Goal: Ask a question

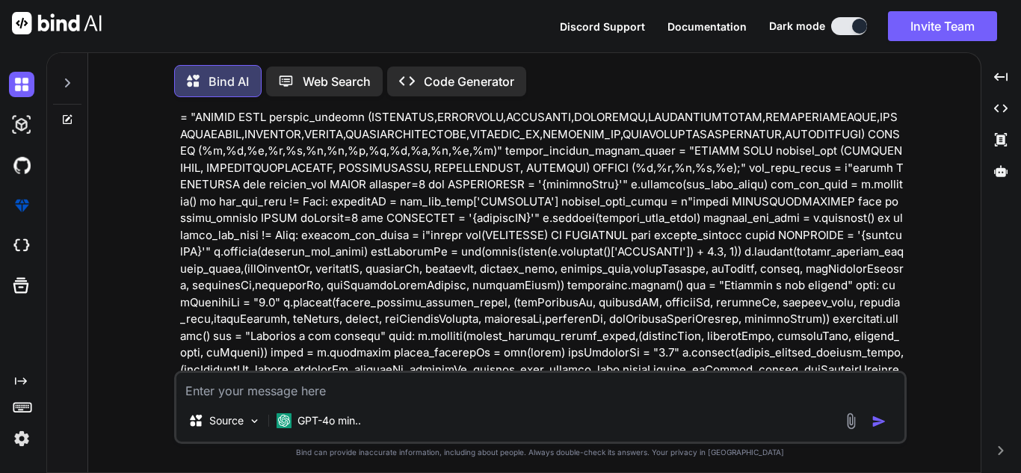
scroll to position [7, 0]
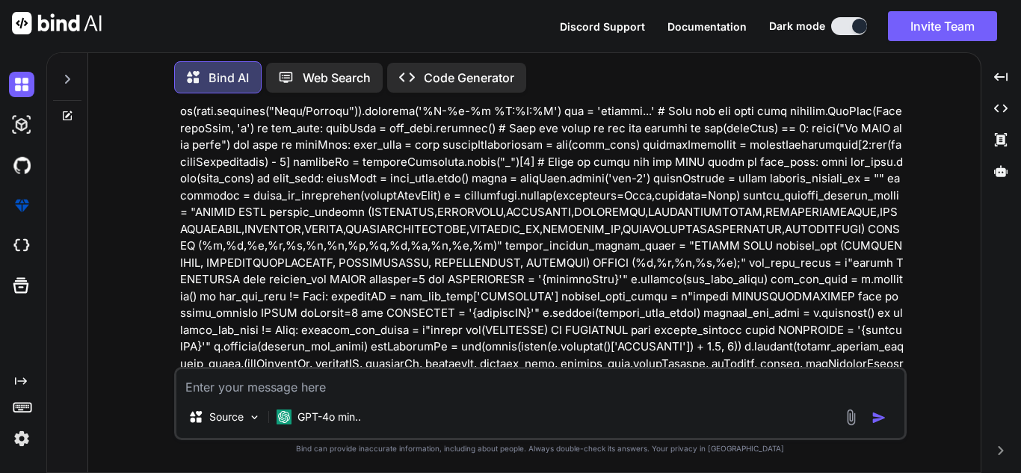
click at [73, 115] on div at bounding box center [67, 116] width 40 height 12
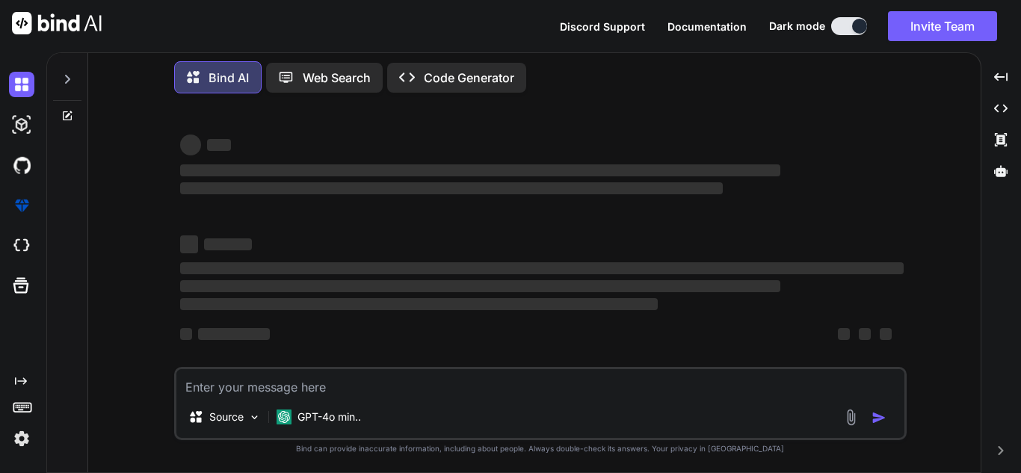
type textarea "x"
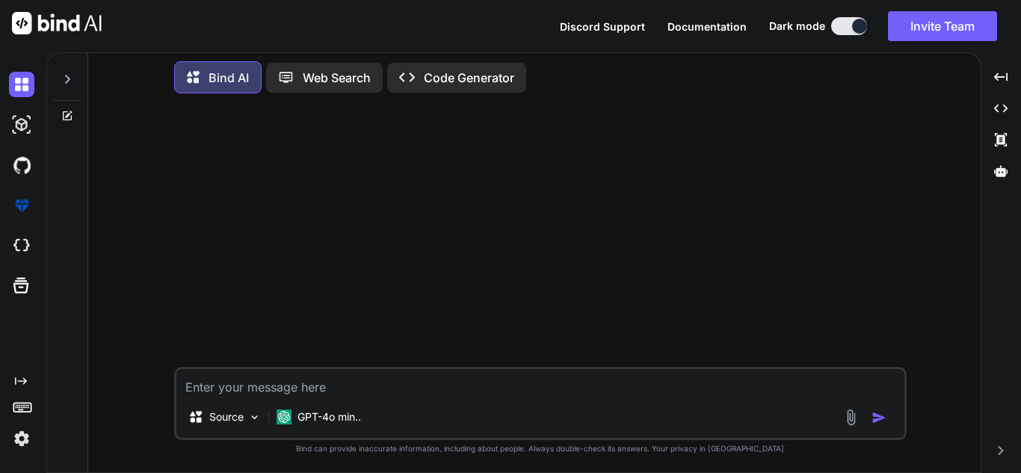
scroll to position [0, 0]
click at [243, 386] on textarea at bounding box center [540, 382] width 728 height 27
paste textarea "if os.path.isfile(filePath): csv_files = [filePath] else: csv_files = glob.glob…"
type textarea "if os.path.isfile(filePath): csv_files = [filePath] else: csv_files = glob.glob…"
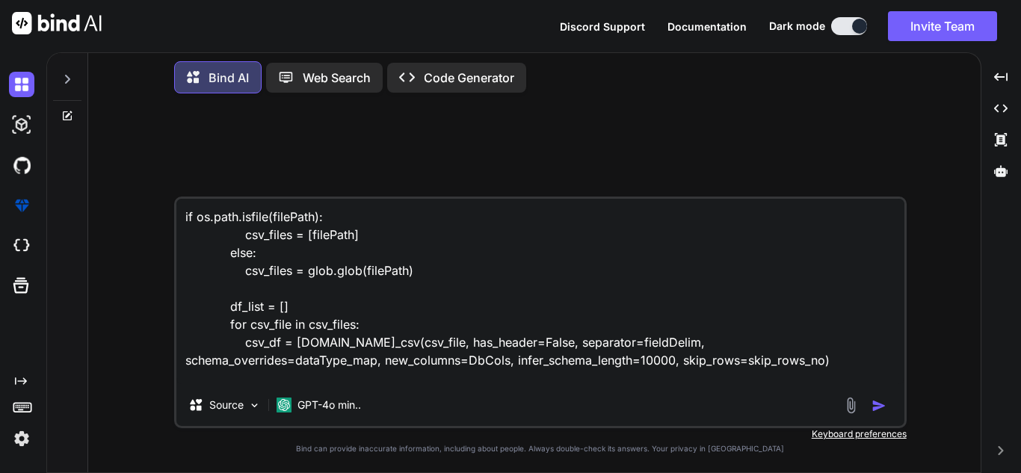
scroll to position [199, 0]
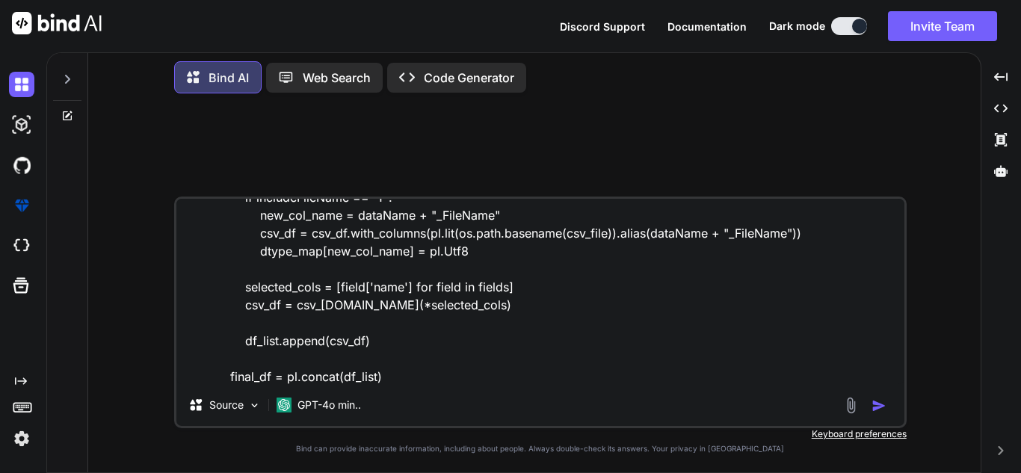
type textarea "x"
type textarea "if os.path.isfile(filePath): csv_files = [filePath] else: csv_files = glob.glob…"
type textarea "x"
type textarea "if os.path.isfile(filePath): csv_files = [filePath] else: csv_files = glob.glob…"
type textarea "x"
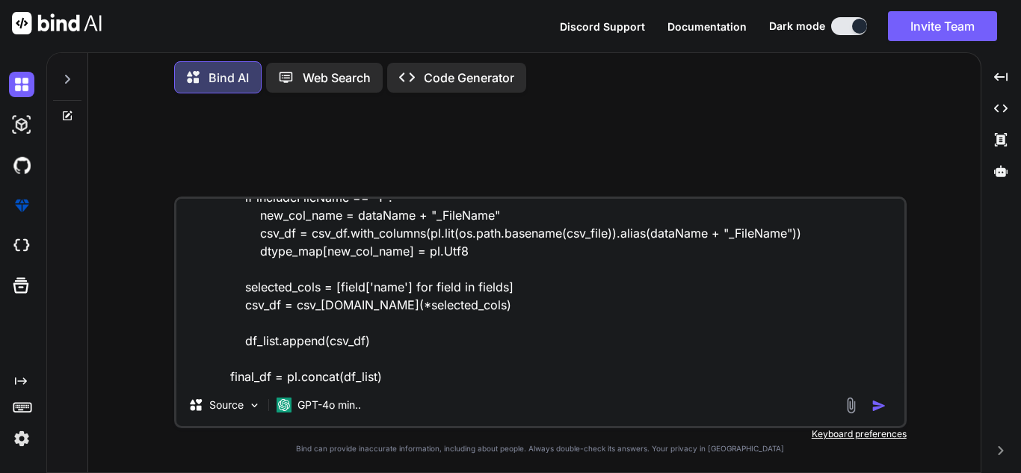
type textarea "if os.path.isfile(filePath): csv_files = [filePath] else: csv_files = glob.glob…"
type textarea "x"
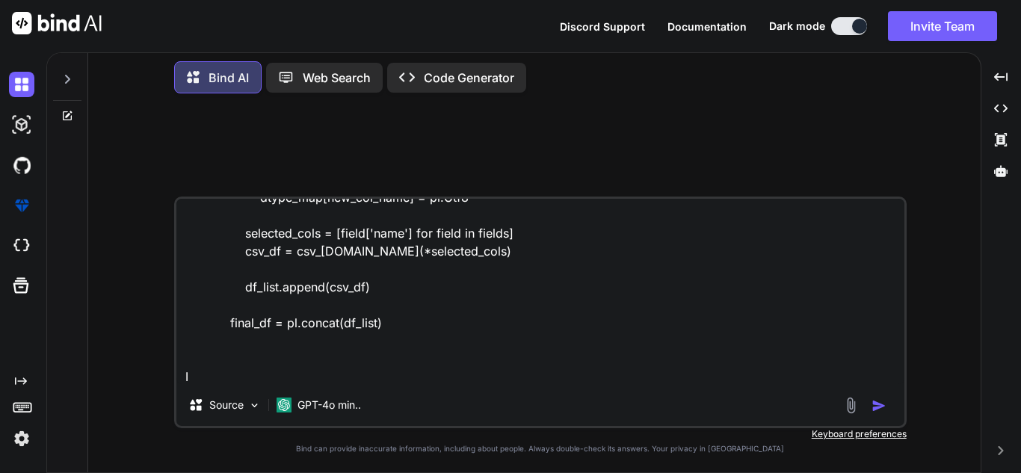
type textarea "if os.path.isfile(filePath): csv_files = [filePath] else: csv_files = glob.glob…"
type textarea "x"
type textarea "if os.path.isfile(filePath): csv_files = [filePath] else: csv_files = glob.glob…"
type textarea "x"
type textarea "if os.path.isfile(filePath): csv_files = [filePath] else: csv_files = glob.glob…"
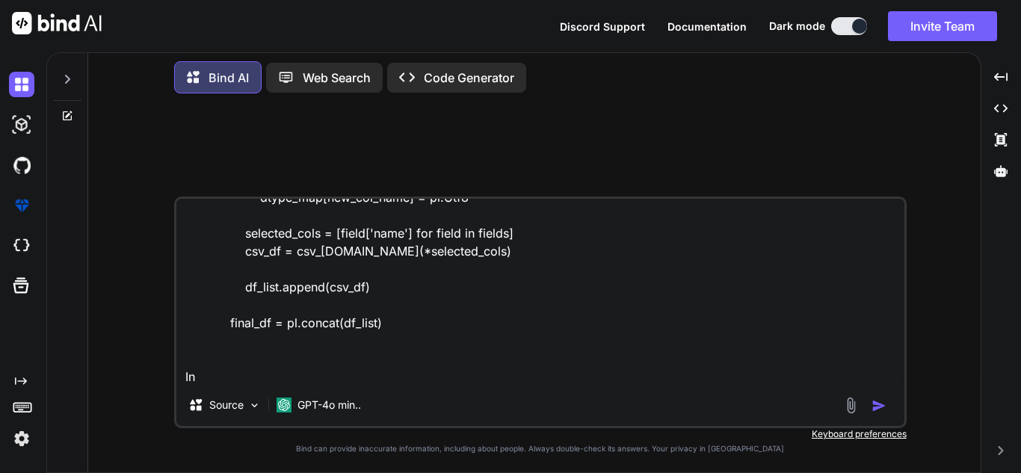
type textarea "x"
type textarea "if os.path.isfile(filePath): csv_files = [filePath] else: csv_files = glob.glob…"
type textarea "x"
type textarea "if os.path.isfile(filePath): csv_files = [filePath] else: csv_files = glob.glob…"
type textarea "x"
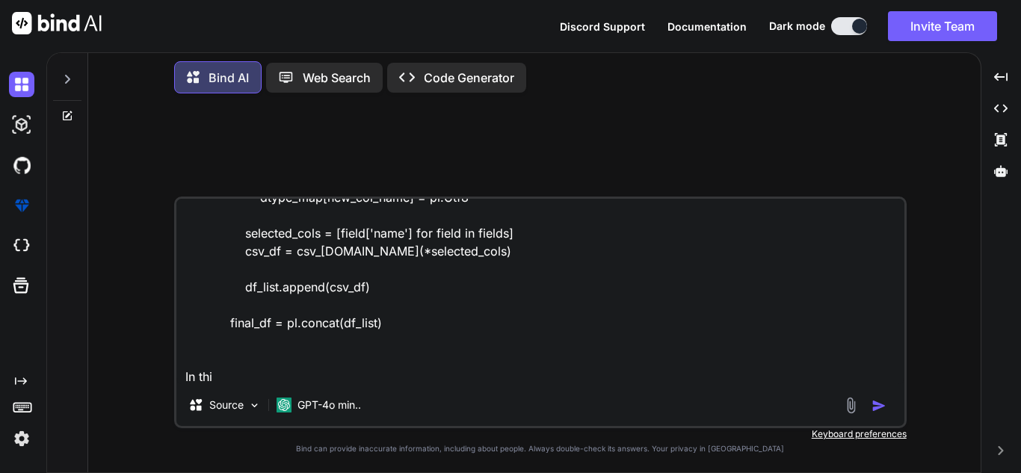
type textarea "if os.path.isfile(filePath): csv_files = [filePath] else: csv_files = glob.glob…"
type textarea "x"
type textarea "if os.path.isfile(filePath): csv_files = [filePath] else: csv_files = glob.glob…"
type textarea "x"
type textarea "if os.path.isfile(filePath): csv_files = [filePath] else: csv_files = glob.glob…"
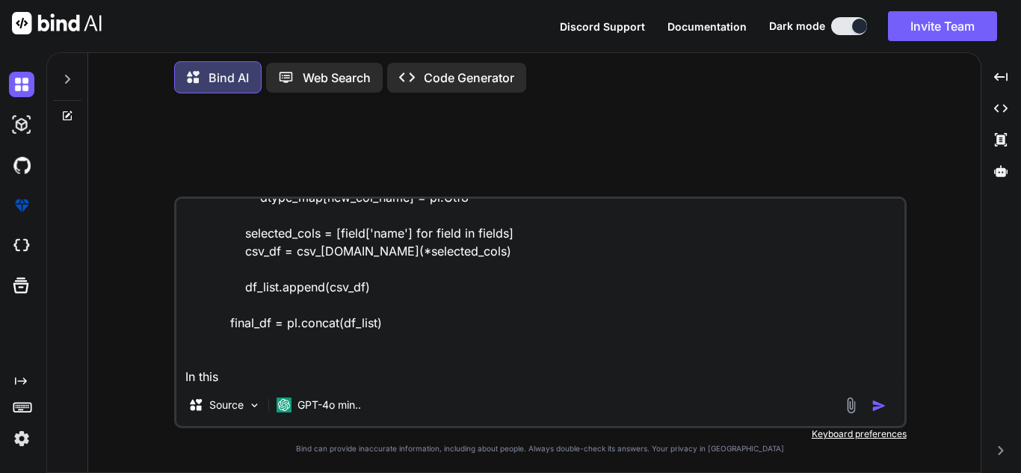
type textarea "x"
type textarea "if os.path.isfile(filePath): csv_files = [filePath] else: csv_files = glob.glob…"
type textarea "x"
type textarea "if os.path.isfile(filePath): csv_files = [filePath] else: csv_files = glob.glob…"
type textarea "x"
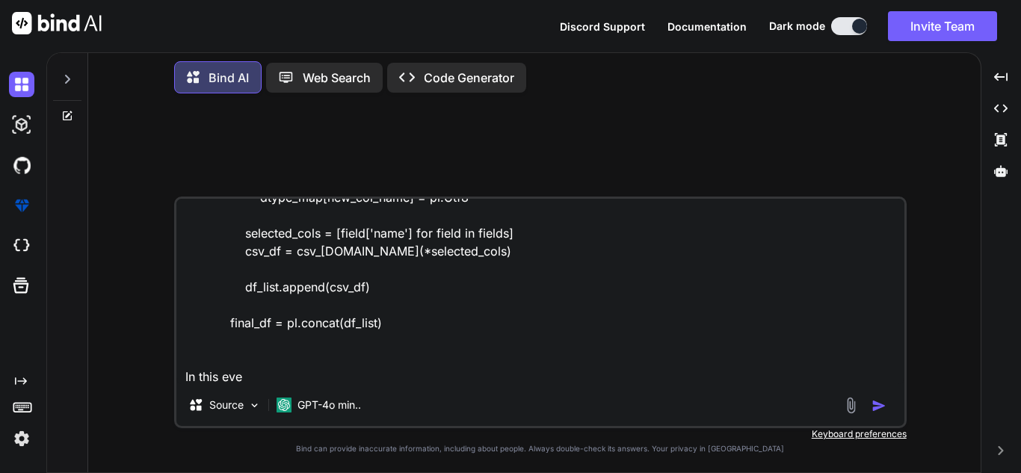
type textarea "if os.path.isfile(filePath): csv_files = [filePath] else: csv_files = glob.glob…"
type textarea "x"
type textarea "if os.path.isfile(filePath): csv_files = [filePath] else: csv_files = glob.glob…"
type textarea "x"
type textarea "if os.path.isfile(filePath): csv_files = [filePath] else: csv_files = glob.glob…"
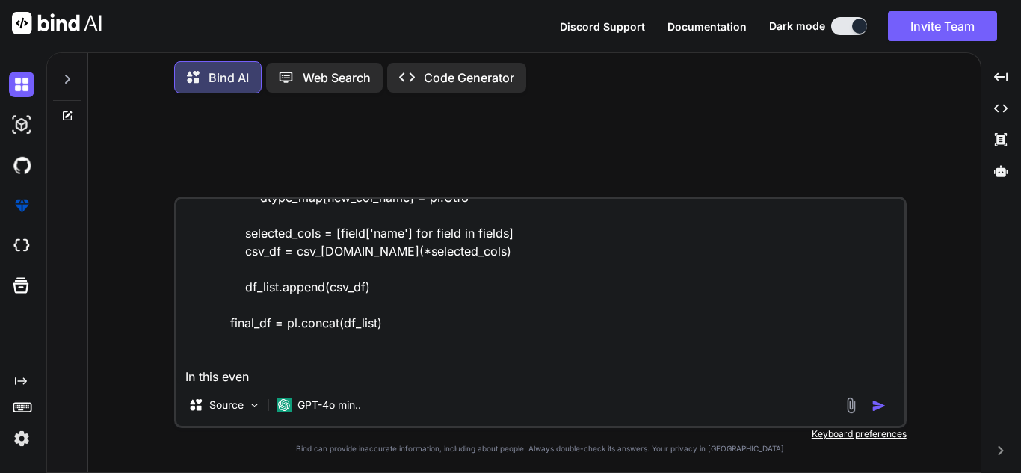
type textarea "x"
type textarea "if os.path.isfile(filePath): csv_files = [filePath] else: csv_files = glob.glob…"
type textarea "x"
type textarea "if os.path.isfile(filePath): csv_files = [filePath] else: csv_files = glob.glob…"
type textarea "x"
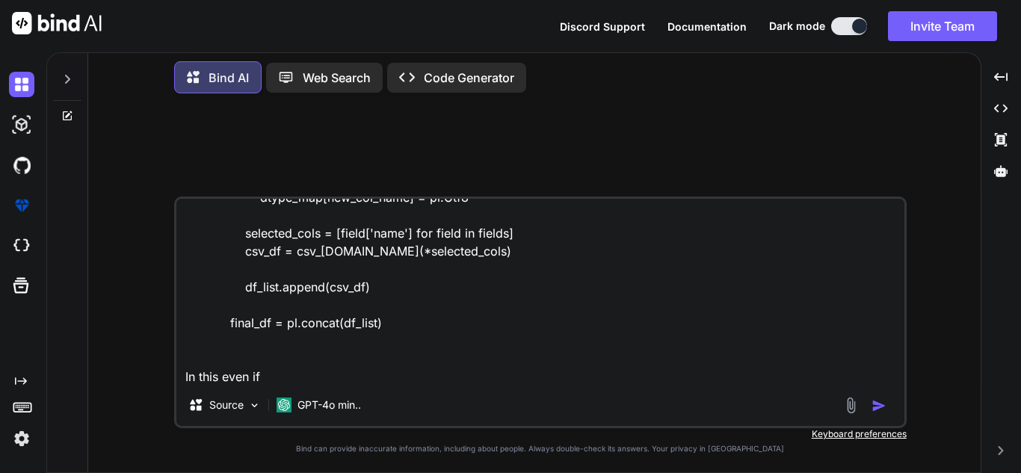
type textarea "if os.path.isfile(filePath): csv_files = [filePath] else: csv_files = glob.glob…"
type textarea "x"
type textarea "if os.path.isfile(filePath): csv_files = [filePath] else: csv_files = glob.glob…"
type textarea "x"
type textarea "if os.path.isfile(filePath): csv_files = [filePath] else: csv_files = glob.glob…"
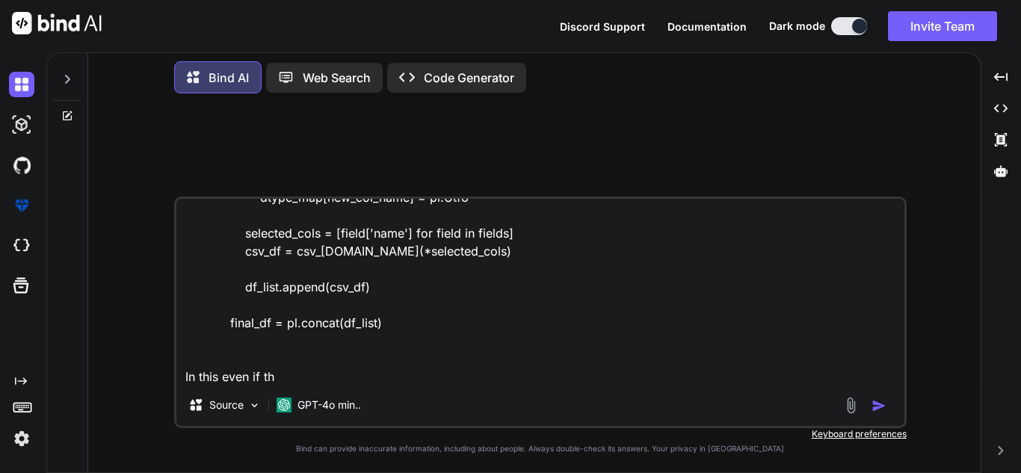
type textarea "x"
type textarea "if os.path.isfile(filePath): csv_files = [filePath] else: csv_files = glob.glob…"
type textarea "x"
type textarea "if os.path.isfile(filePath): csv_files = [filePath] else: csv_files = glob.glob…"
type textarea "x"
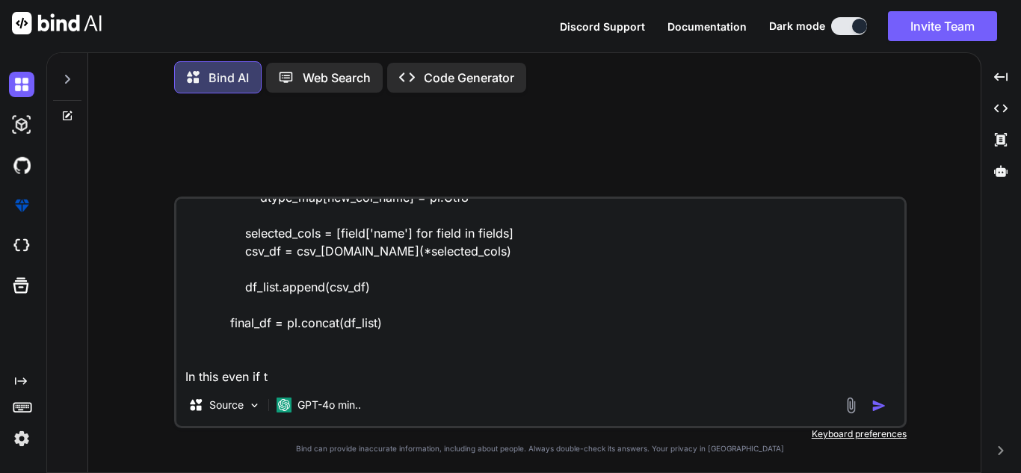
type textarea "if os.path.isfile(filePath): csv_files = [filePath] else: csv_files = glob.glob…"
type textarea "x"
type textarea "if os.path.isfile(filePath): csv_files = [filePath] else: csv_files = glob.glob…"
type textarea "x"
type textarea "if os.path.isfile(filePath): csv_files = [filePath] else: csv_files = glob.glob…"
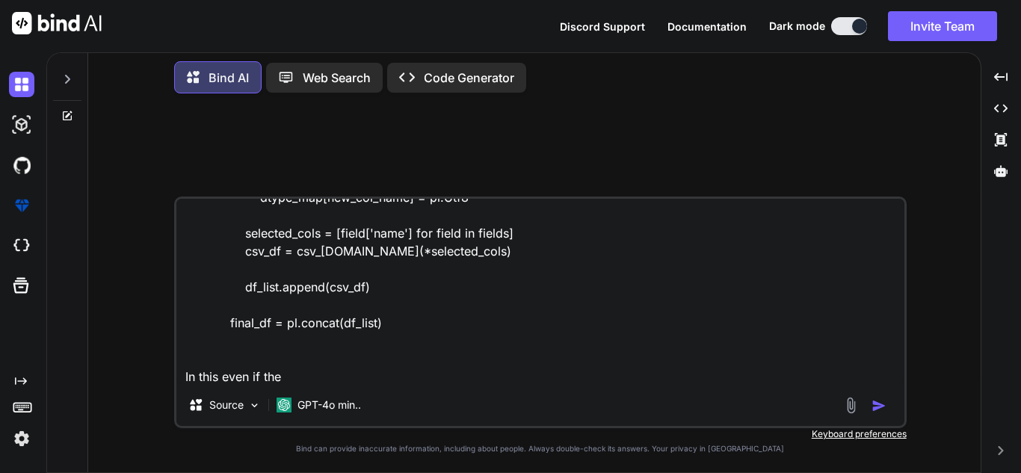
type textarea "x"
type textarea "if os.path.isfile(filePath): csv_files = [filePath] else: csv_files = glob.glob…"
type textarea "x"
type textarea "if os.path.isfile(filePath): csv_files = [filePath] else: csv_files = glob.glob…"
type textarea "x"
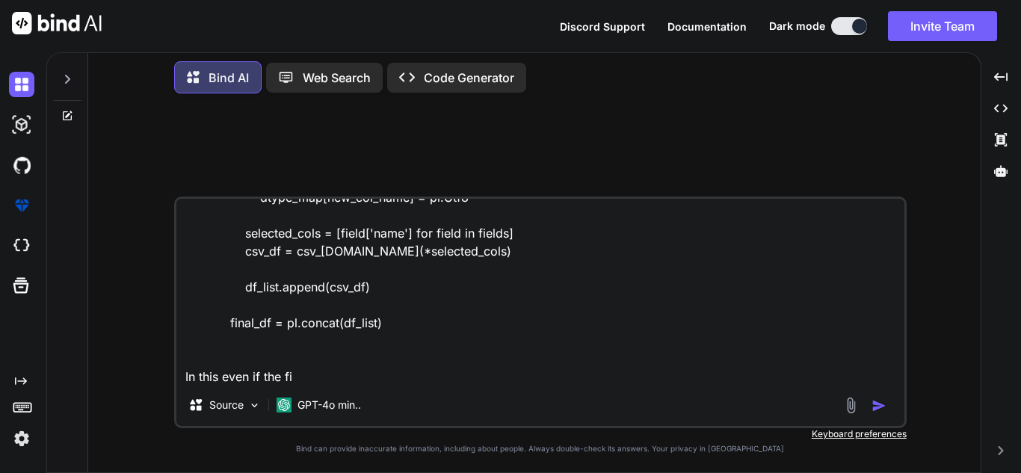
type textarea "if os.path.isfile(filePath): csv_files = [filePath] else: csv_files = glob.glob…"
type textarea "x"
type textarea "if os.path.isfile(filePath): csv_files = [filePath] else: csv_files = glob.glob…"
type textarea "x"
type textarea "if os.path.isfile(filePath): csv_files = [filePath] else: csv_files = glob.glob…"
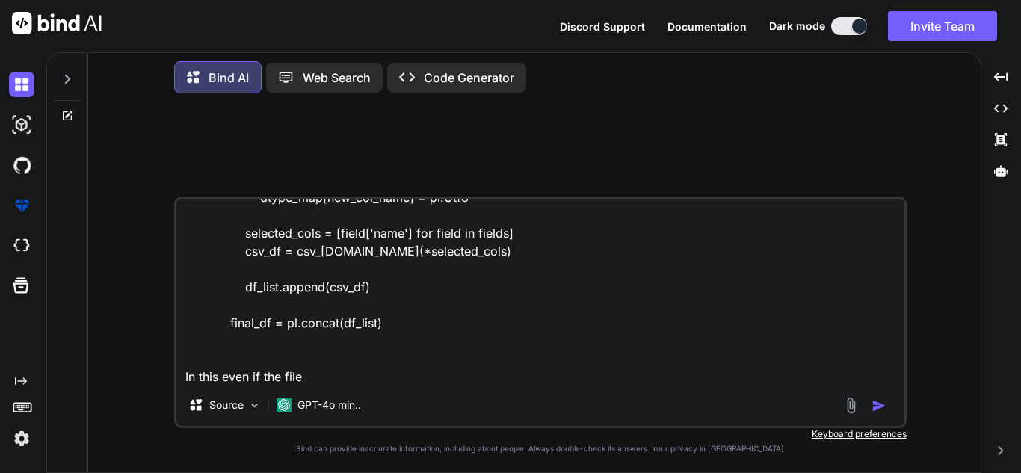
type textarea "x"
type textarea "if os.path.isfile(filePath): csv_files = [filePath] else: csv_files = glob.glob…"
type textarea "x"
type textarea "if os.path.isfile(filePath): csv_files = [filePath] else: csv_files = glob.glob…"
type textarea "x"
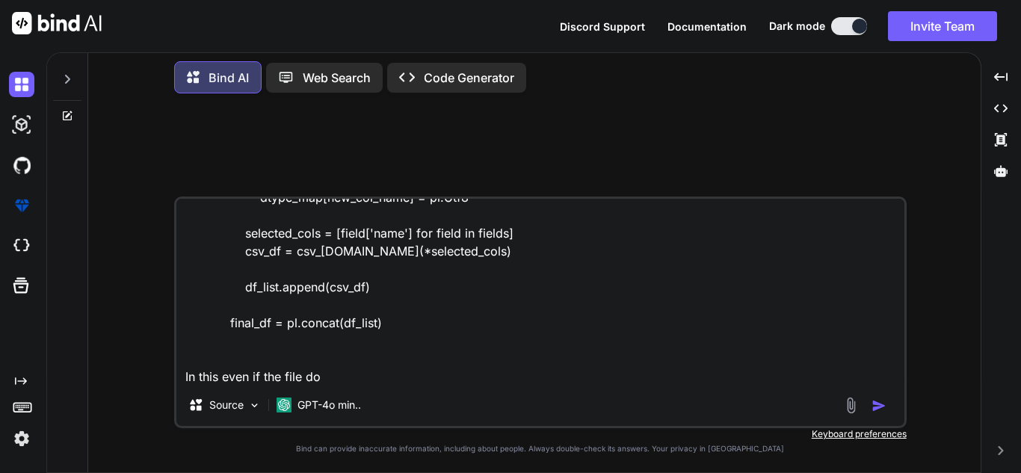
type textarea "if os.path.isfile(filePath): csv_files = [filePath] else: csv_files = glob.glob…"
type textarea "x"
type textarea "if os.path.isfile(filePath): csv_files = [filePath] else: csv_files = glob.glob…"
type textarea "x"
type textarea "if os.path.isfile(filePath): csv_files = [filePath] else: csv_files = glob.glob…"
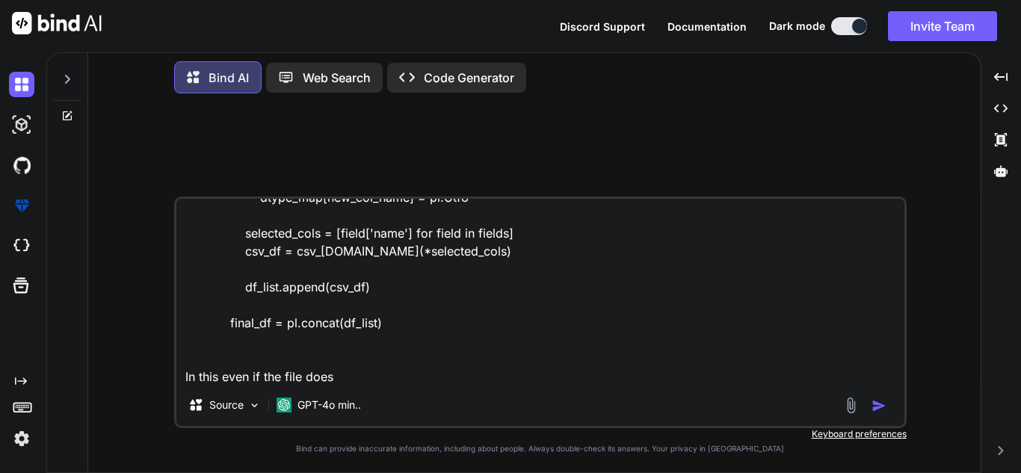
type textarea "x"
type textarea "if os.path.isfile(filePath): csv_files = [filePath] else: csv_files = glob.glob…"
type textarea "x"
type textarea "if os.path.isfile(filePath): csv_files = [filePath] else: csv_files = glob.glob…"
type textarea "x"
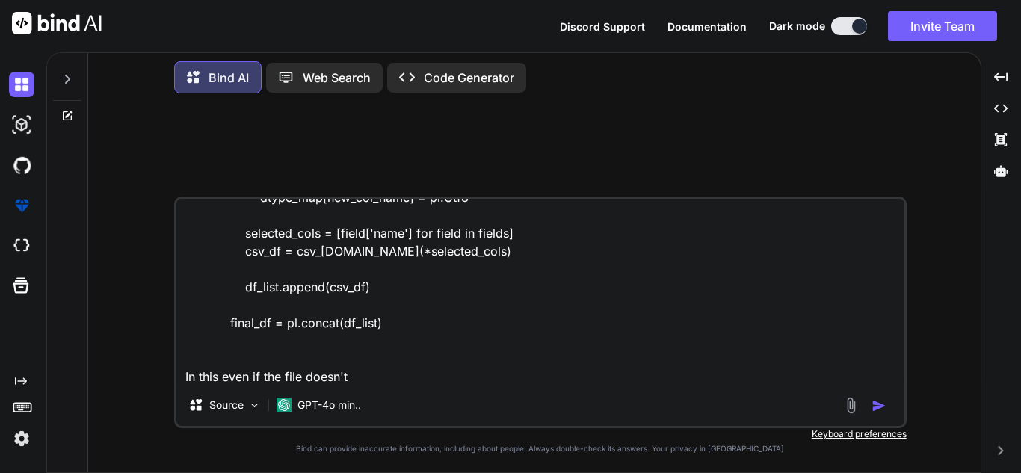
type textarea "if os.path.isfile(filePath): csv_files = [filePath] else: csv_files = glob.glob…"
type textarea "x"
type textarea "if os.path.isfile(filePath): csv_files = [filePath] else: csv_files = glob.glob…"
type textarea "x"
type textarea "if os.path.isfile(filePath): csv_files = [filePath] else: csv_files = glob.glob…"
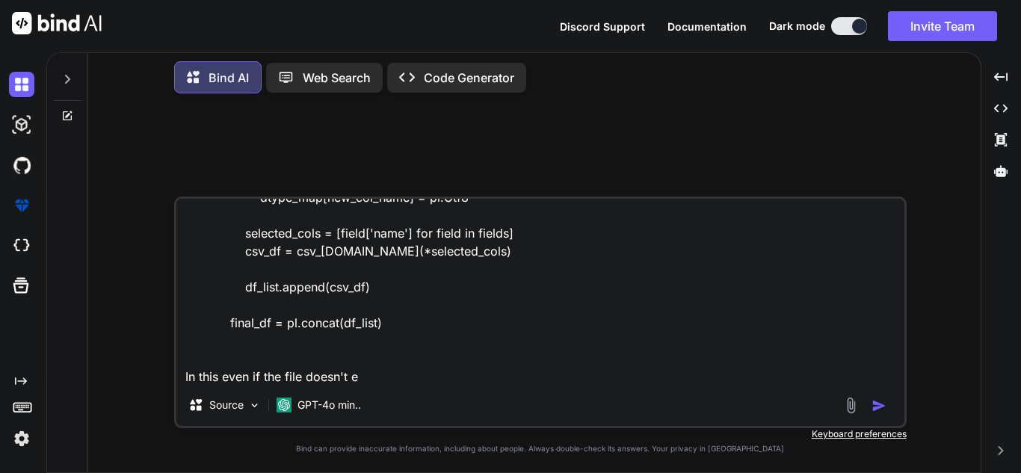
type textarea "x"
type textarea "if os.path.isfile(filePath): csv_files = [filePath] else: csv_files = glob.glob…"
type textarea "x"
type textarea "if os.path.isfile(filePath): csv_files = [filePath] else: csv_files = glob.glob…"
type textarea "x"
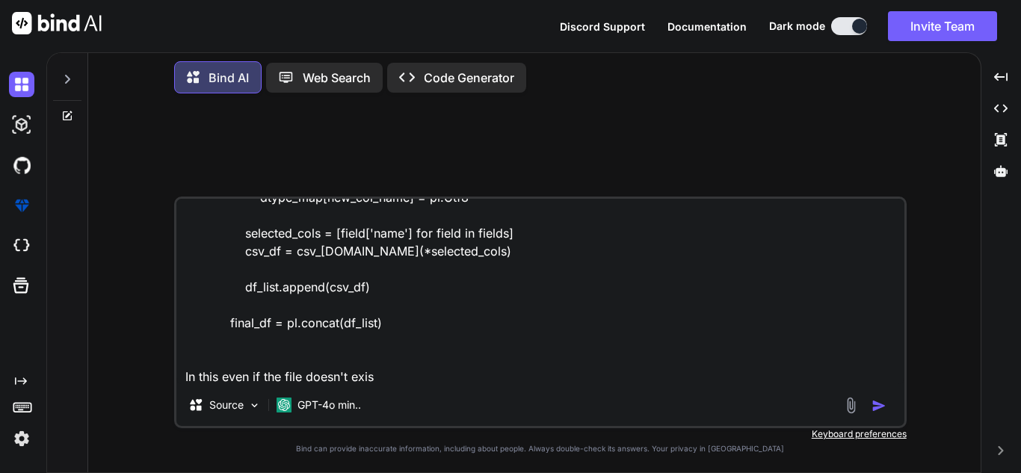
type textarea "if os.path.isfile(filePath): csv_files = [filePath] else: csv_files = glob.glob…"
type textarea "x"
type textarea "if os.path.isfile(filePath): csv_files = [filePath] else: csv_files = glob.glob…"
type textarea "x"
type textarea "if os.path.isfile(filePath): csv_files = [filePath] else: csv_files = glob.glob…"
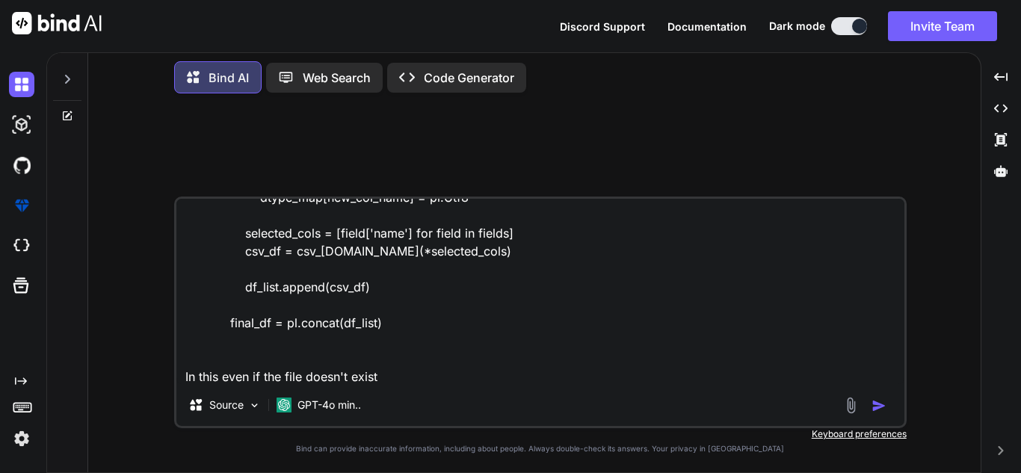
type textarea "x"
type textarea "if os.path.isfile(filePath): csv_files = [filePath] else: csv_files = glob.glob…"
type textarea "x"
type textarea "if os.path.isfile(filePath): csv_files = [filePath] else: csv_files = glob.glob…"
type textarea "x"
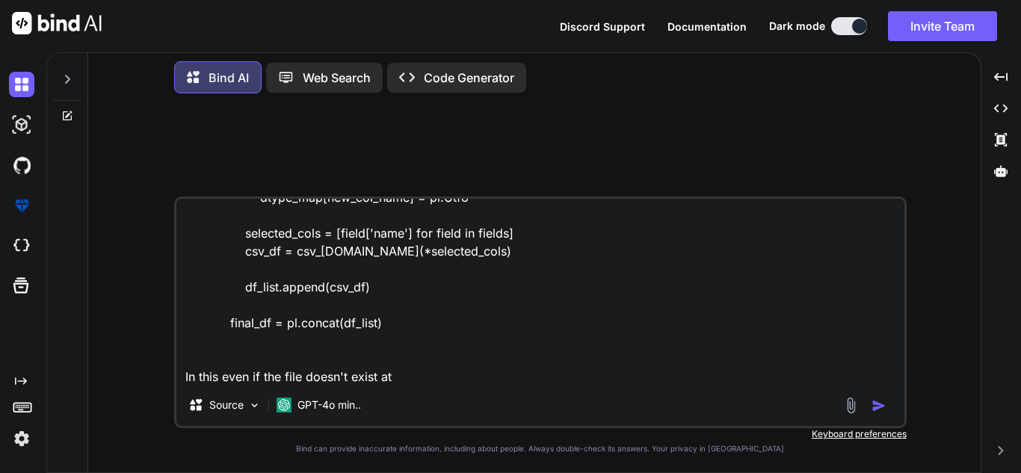
type textarea "if os.path.isfile(filePath): csv_files = [filePath] else: csv_files = glob.glob…"
type textarea "x"
type textarea "if os.path.isfile(filePath): csv_files = [filePath] else: csv_files = glob.glob…"
type textarea "x"
type textarea "if os.path.isfile(filePath): csv_files = [filePath] else: csv_files = glob.glob…"
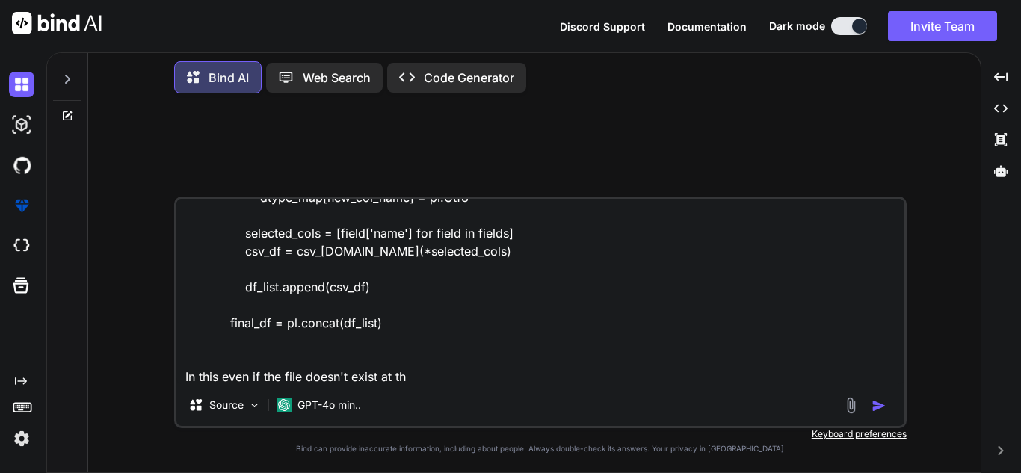
type textarea "x"
type textarea "if os.path.isfile(filePath): csv_files = [filePath] else: csv_files = glob.glob…"
type textarea "x"
type textarea "if os.path.isfile(filePath): csv_files = [filePath] else: csv_files = glob.glob…"
type textarea "x"
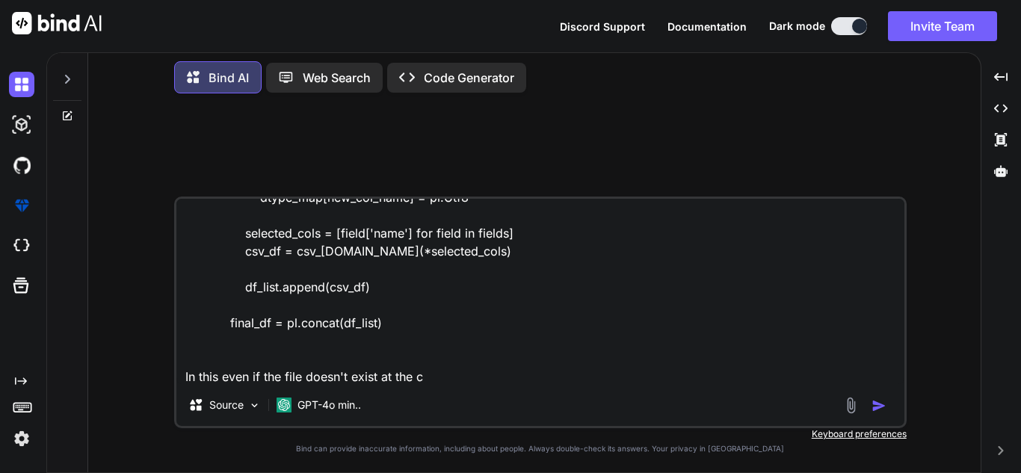
type textarea "if os.path.isfile(filePath): csv_files = [filePath] else: csv_files = glob.glob…"
type textarea "x"
type textarea "if os.path.isfile(filePath): csv_files = [filePath] else: csv_files = glob.glob…"
type textarea "x"
type textarea "if os.path.isfile(filePath): csv_files = [filePath] else: csv_files = glob.glob…"
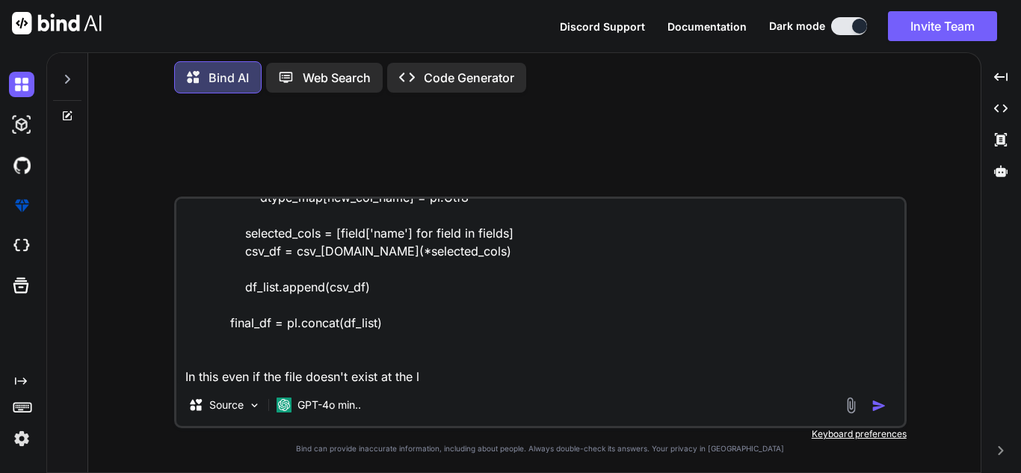
type textarea "x"
type textarea "if os.path.isfile(filePath): csv_files = [filePath] else: csv_files = glob.glob…"
type textarea "x"
type textarea "if os.path.isfile(filePath): csv_files = [filePath] else: csv_files = glob.glob…"
type textarea "x"
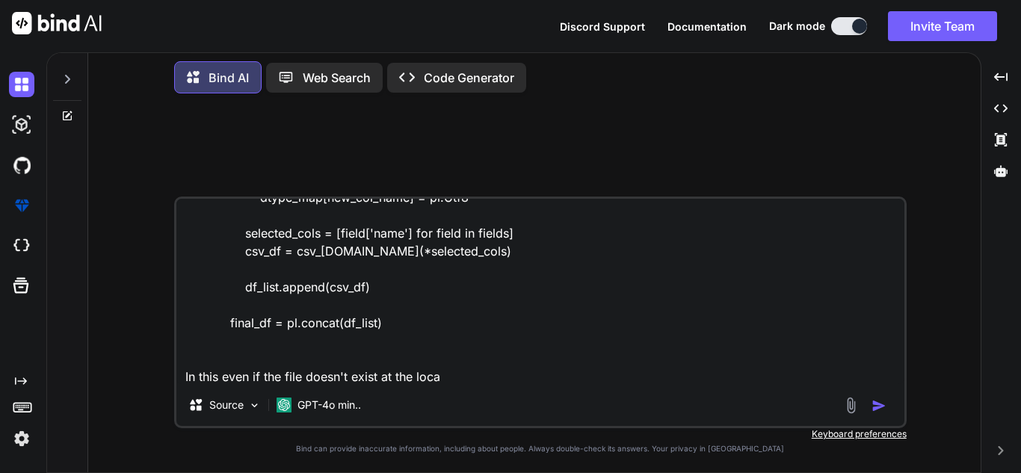
type textarea "if os.path.isfile(filePath): csv_files = [filePath] else: csv_files = glob.glob…"
type textarea "x"
type textarea "if os.path.isfile(filePath): csv_files = [filePath] else: csv_files = glob.glob…"
type textarea "x"
type textarea "if os.path.isfile(filePath): csv_files = [filePath] else: csv_files = glob.glob…"
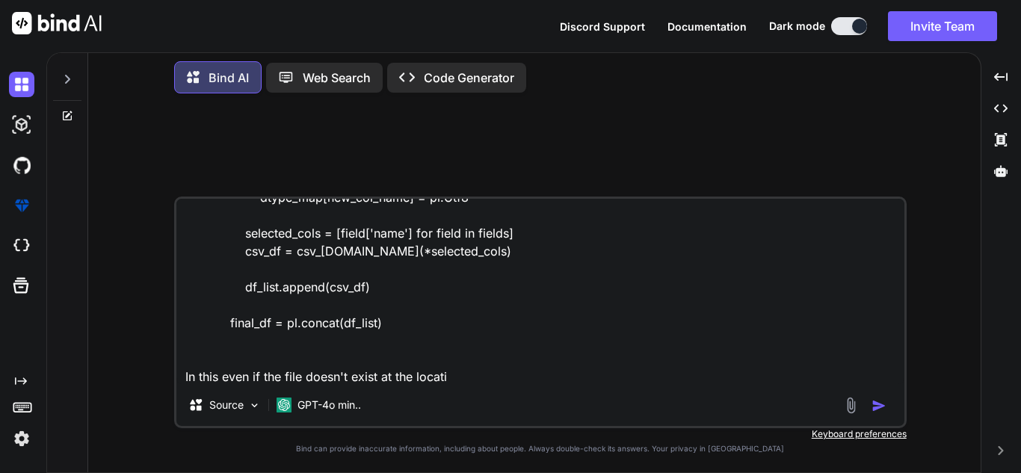
type textarea "x"
type textarea "if os.path.isfile(filePath): csv_files = [filePath] else: csv_files = glob.glob…"
type textarea "x"
type textarea "if os.path.isfile(filePath): csv_files = [filePath] else: csv_files = glob.glob…"
type textarea "x"
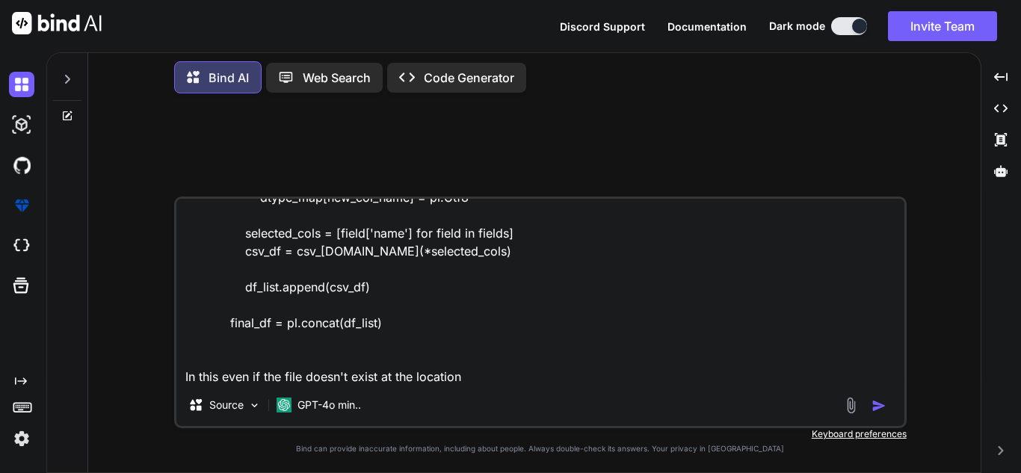
type textarea "if os.path.isfile(filePath): csv_files = [filePath] else: csv_files = glob.glob…"
type textarea "x"
type textarea "if os.path.isfile(filePath): csv_files = [filePath] else: csv_files = glob.glob…"
type textarea "x"
type textarea "if os.path.isfile(filePath): csv_files = [filePath] else: csv_files = glob.glob…"
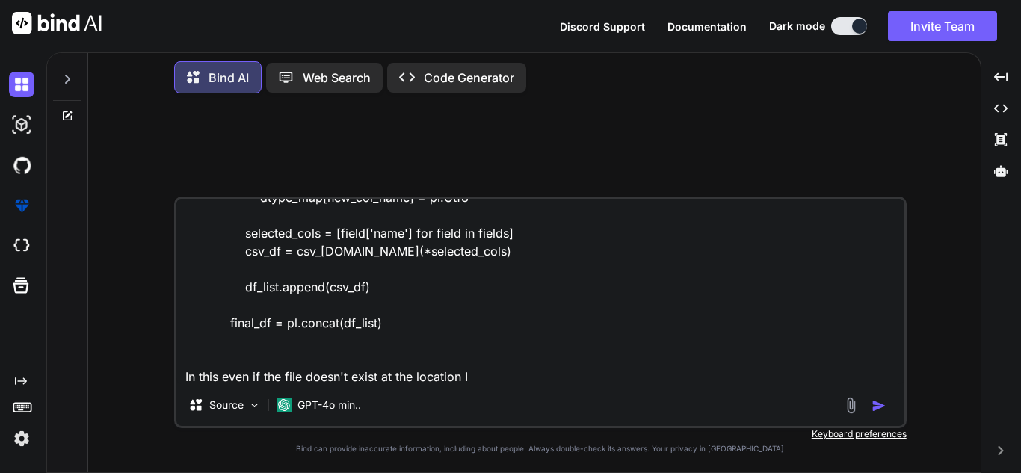
type textarea "x"
type textarea "if os.path.isfile(filePath): csv_files = [filePath] else: csv_files = glob.glob…"
type textarea "x"
type textarea "if os.path.isfile(filePath): csv_files = [filePath] else: csv_files = glob.glob…"
type textarea "x"
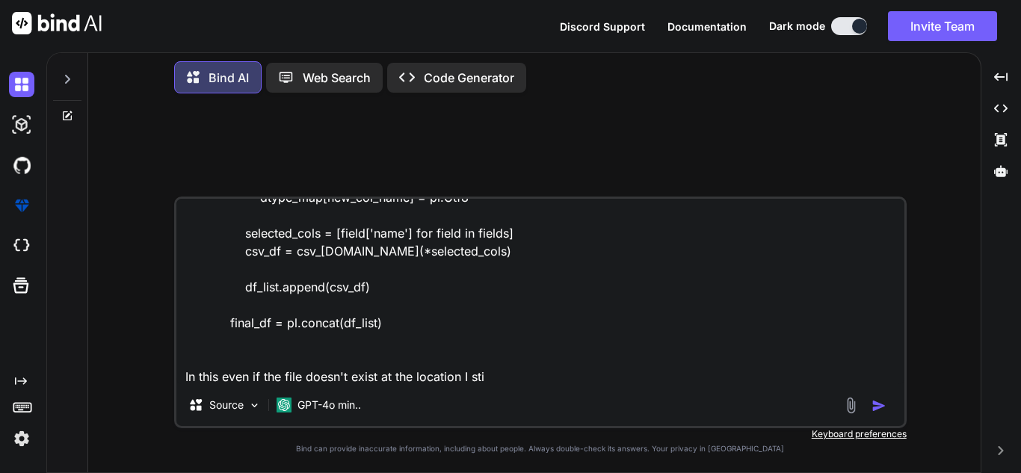
type textarea "if os.path.isfile(filePath): csv_files = [filePath] else: csv_files = glob.glob…"
type textarea "x"
type textarea "if os.path.isfile(filePath): csv_files = [filePath] else: csv_files = glob.glob…"
type textarea "x"
type textarea "if os.path.isfile(filePath): csv_files = [filePath] else: csv_files = glob.glob…"
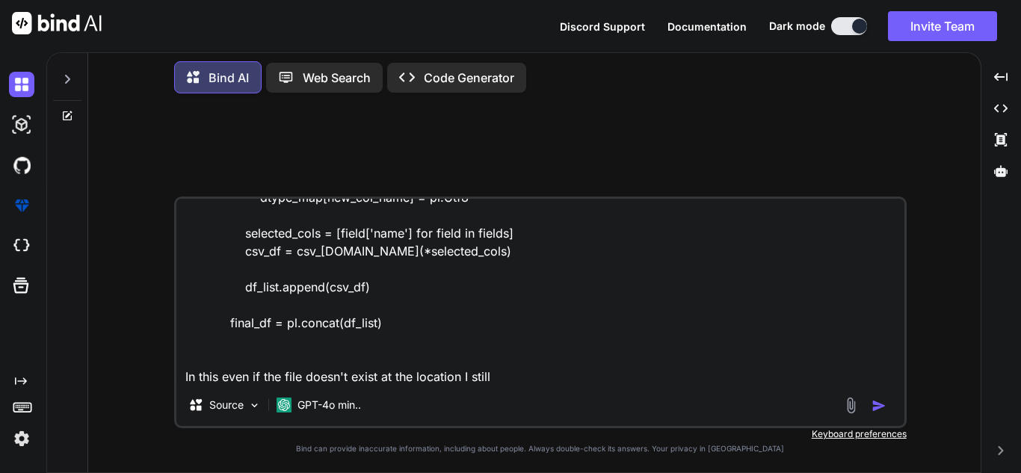
type textarea "x"
type textarea "if os.path.isfile(filePath): csv_files = [filePath] else: csv_files = glob.glob…"
type textarea "x"
type textarea "if os.path.isfile(filePath): csv_files = [filePath] else: csv_files = glob.glob…"
type textarea "x"
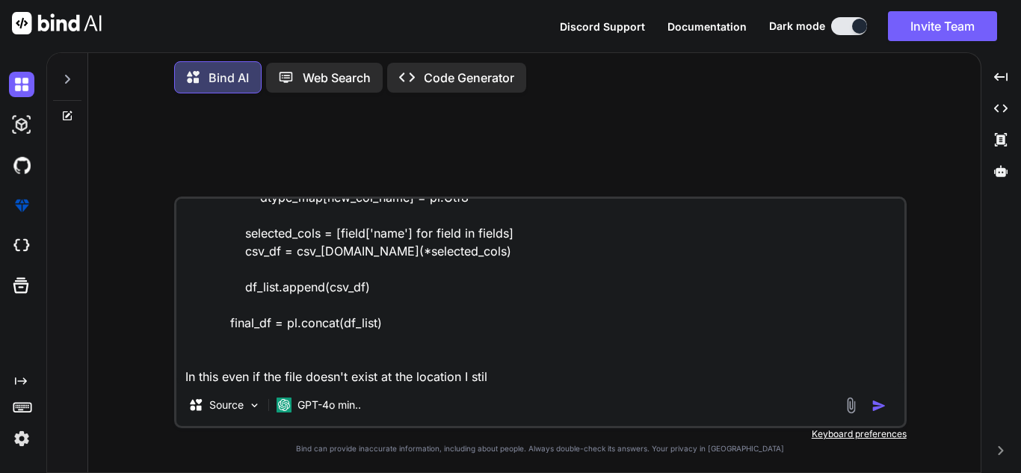
type textarea "if os.path.isfile(filePath): csv_files = [filePath] else: csv_files = glob.glob…"
type textarea "x"
type textarea "if os.path.isfile(filePath): csv_files = [filePath] else: csv_files = glob.glob…"
type textarea "x"
type textarea "if os.path.isfile(filePath): csv_files = [filePath] else: csv_files = glob.glob…"
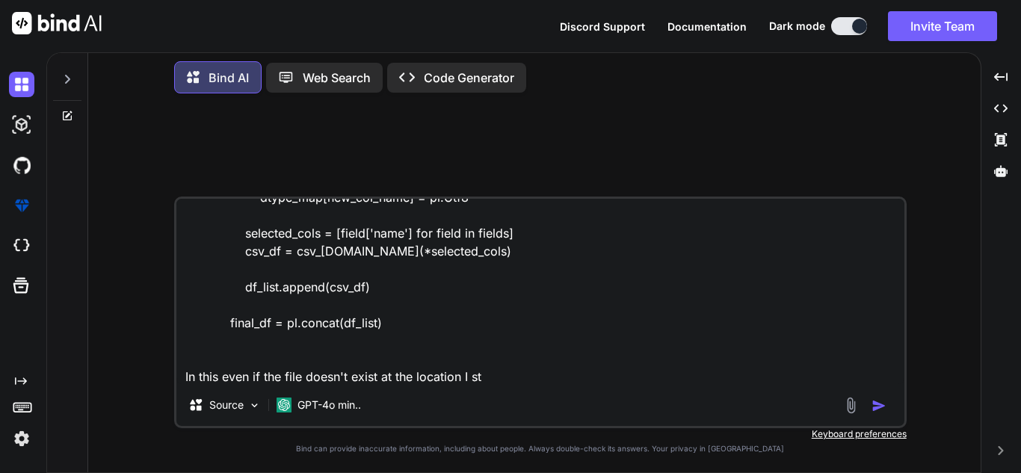
type textarea "x"
type textarea "if os.path.isfile(filePath): csv_files = [filePath] else: csv_files = glob.glob…"
type textarea "x"
type textarea "if os.path.isfile(filePath): csv_files = [filePath] else: csv_files = glob.glob…"
type textarea "x"
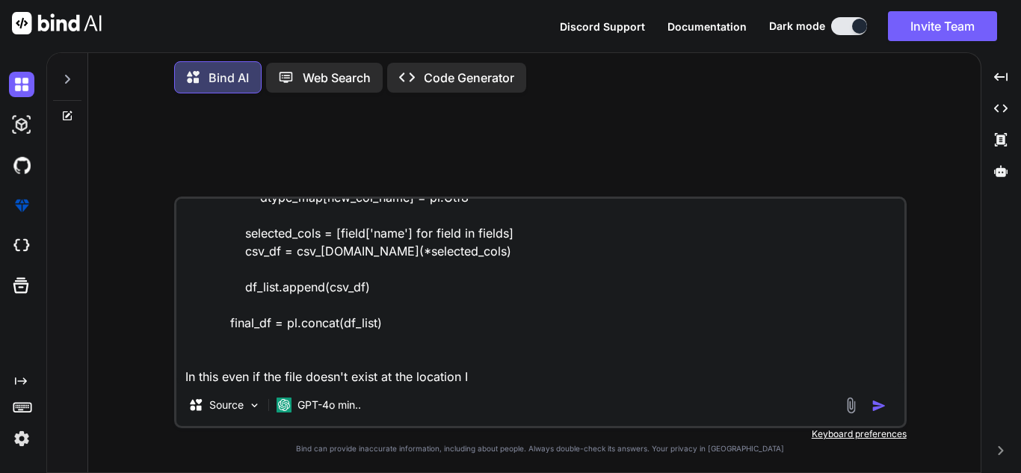
type textarea "if os.path.isfile(filePath): csv_files = [filePath] else: csv_files = glob.glob…"
type textarea "x"
type textarea "if os.path.isfile(filePath): csv_files = [filePath] else: csv_files = glob.glob…"
type textarea "x"
type textarea "if os.path.isfile(filePath): csv_files = [filePath] else: csv_files = glob.glob…"
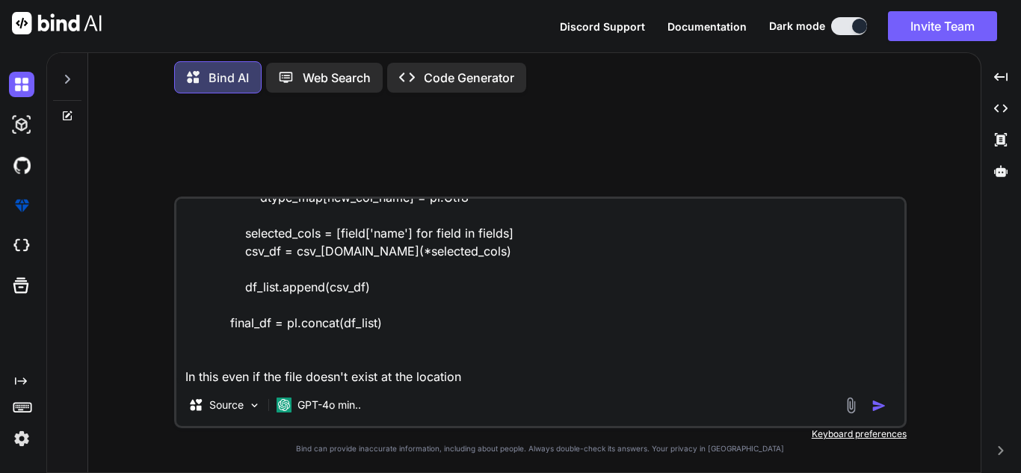
type textarea "x"
type textarea "if os.path.isfile(filePath): csv_files = [filePath] else: csv_files = glob.glob…"
type textarea "x"
type textarea "if os.path.isfile(filePath): csv_files = [filePath] else: csv_files = glob.glob…"
type textarea "x"
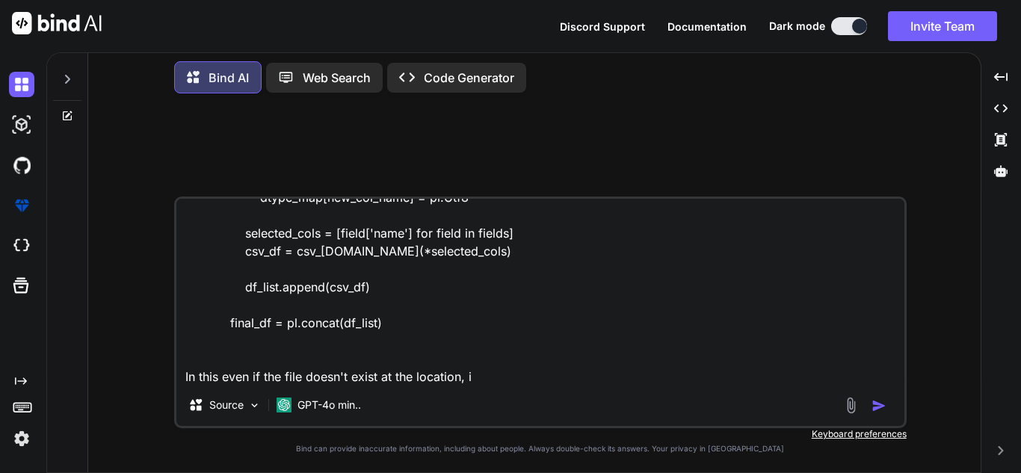
type textarea "if os.path.isfile(filePath): csv_files = [filePath] else: csv_files = glob.glob…"
type textarea "x"
type textarea "if os.path.isfile(filePath): csv_files = [filePath] else: csv_files = glob.glob…"
type textarea "x"
type textarea "if os.path.isfile(filePath): csv_files = [filePath] else: csv_files = glob.glob…"
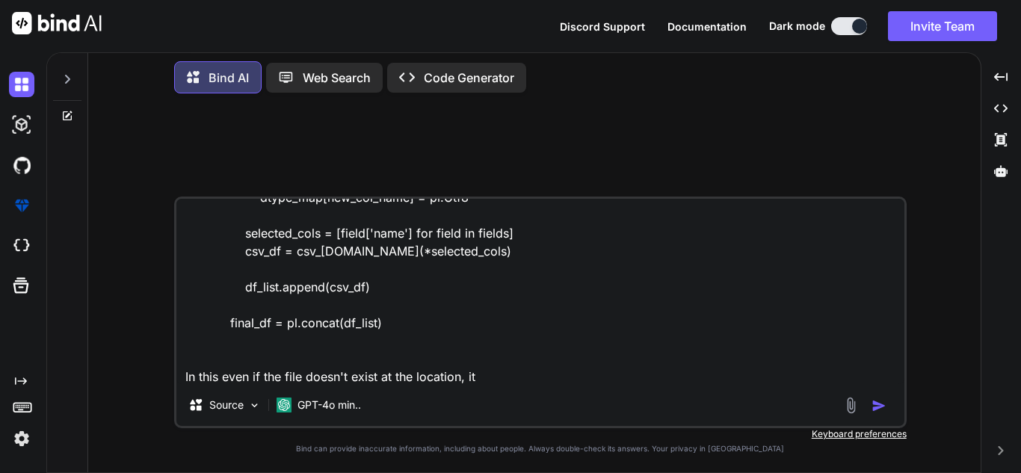
type textarea "x"
type textarea "if os.path.isfile(filePath): csv_files = [filePath] else: csv_files = glob.glob…"
type textarea "x"
type textarea "if os.path.isfile(filePath): csv_files = [filePath] else: csv_files = glob.glob…"
type textarea "x"
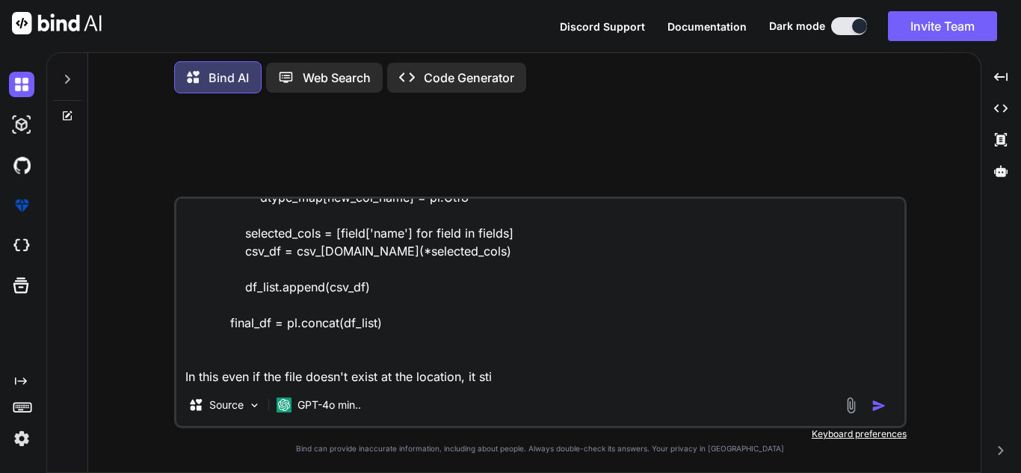
type textarea "if os.path.isfile(filePath): csv_files = [filePath] else: csv_files = glob.glob…"
type textarea "x"
type textarea "if os.path.isfile(filePath): csv_files = [filePath] else: csv_files = glob.glob…"
type textarea "x"
type textarea "if os.path.isfile(filePath): csv_files = [filePath] else: csv_files = glob.glob…"
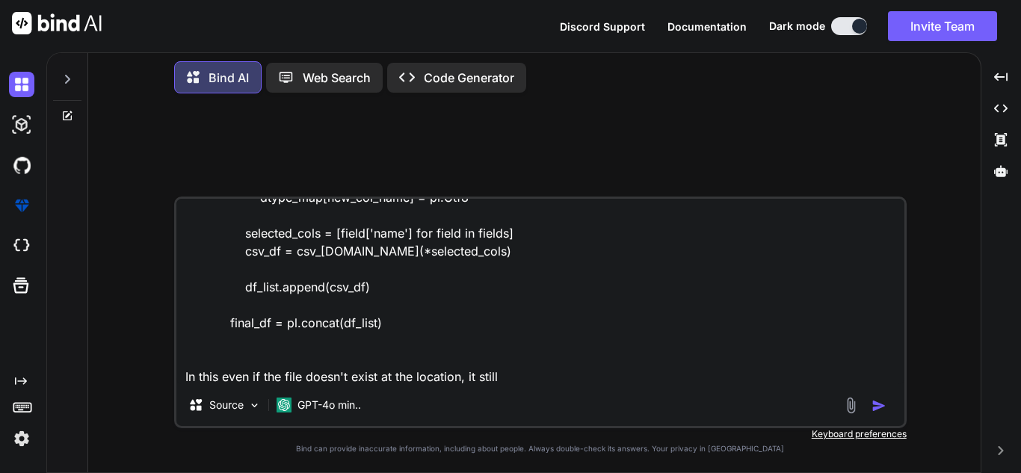
type textarea "x"
type textarea "if os.path.isfile(filePath): csv_files = [filePath] else: csv_files = glob.glob…"
type textarea "x"
type textarea "if os.path.isfile(filePath): csv_files = [filePath] else: csv_files = glob.glob…"
type textarea "x"
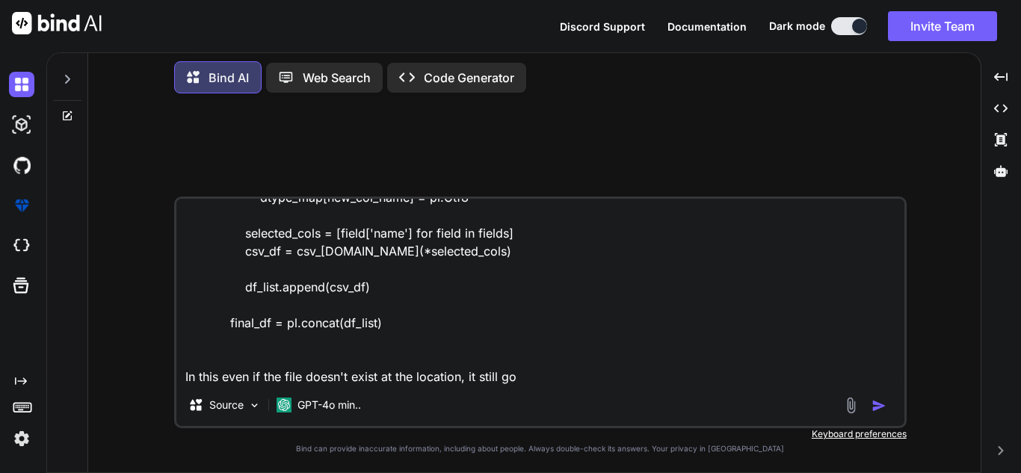
type textarea "if os.path.isfile(filePath): csv_files = [filePath] else: csv_files = glob.glob…"
type textarea "x"
type textarea "if os.path.isfile(filePath): csv_files = [filePath] else: csv_files = glob.glob…"
type textarea "x"
type textarea "if os.path.isfile(filePath): csv_files = [filePath] else: csv_files = glob.glob…"
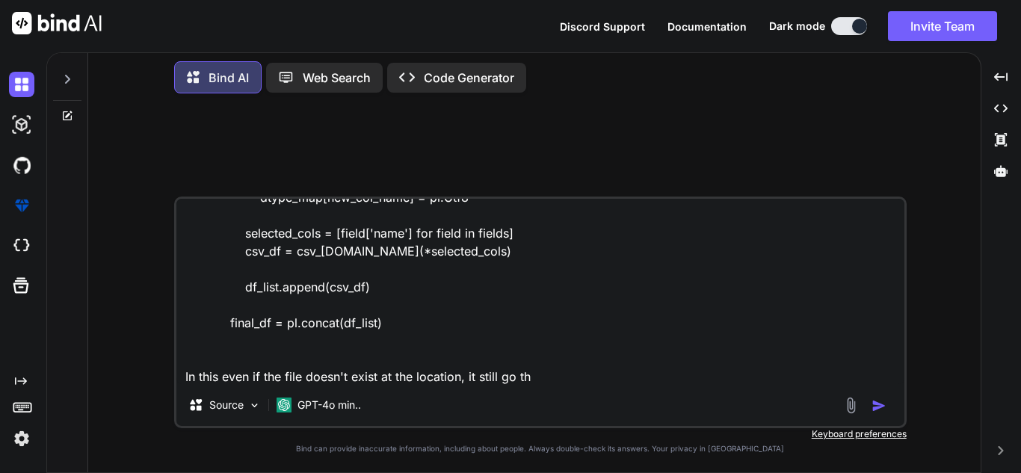
type textarea "x"
type textarea "if os.path.isfile(filePath): csv_files = [filePath] else: csv_files = glob.glob…"
type textarea "x"
type textarea "if os.path.isfile(filePath): csv_files = [filePath] else: csv_files = glob.glob…"
type textarea "x"
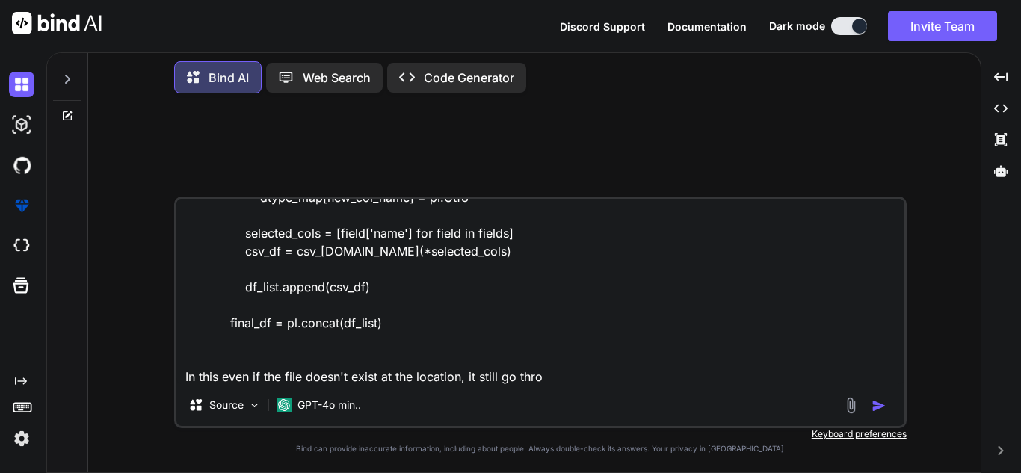
type textarea "if os.path.isfile(filePath): csv_files = [filePath] else: csv_files = glob.glob…"
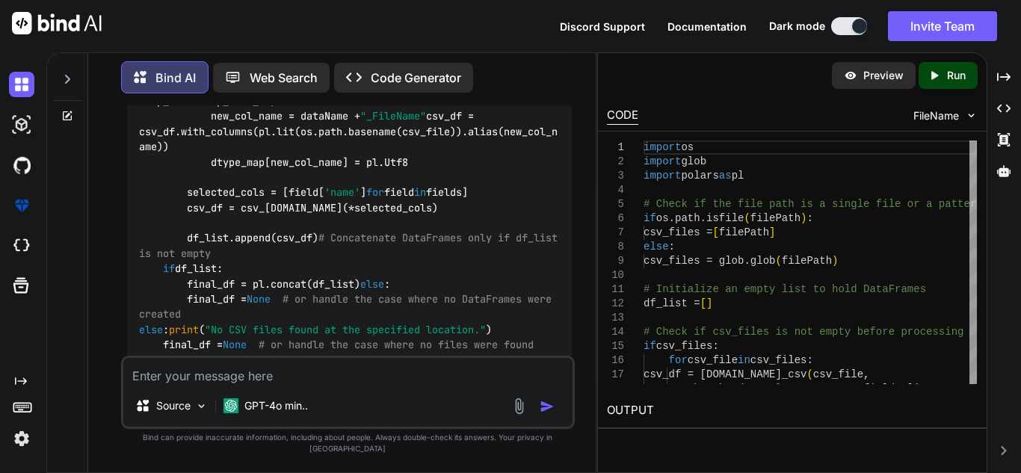
scroll to position [529, 0]
click at [337, 385] on textarea at bounding box center [347, 371] width 449 height 27
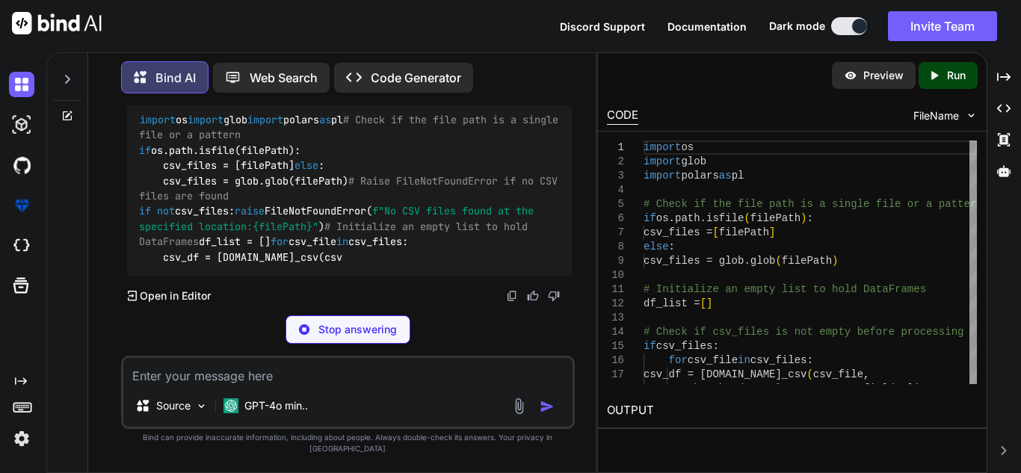
scroll to position [1478, 0]
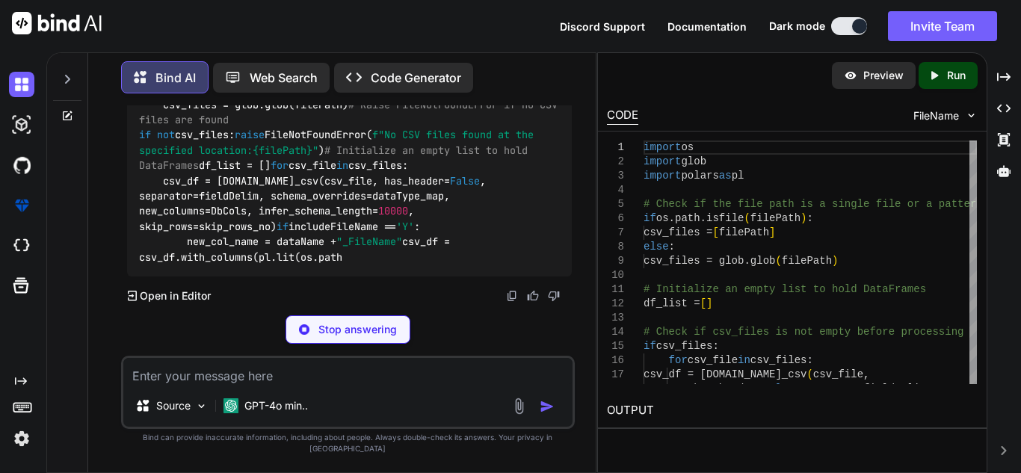
click at [278, 197] on code "import os import glob import polars as pl # Check if the file path is a single …" at bounding box center [351, 150] width 425 height 229
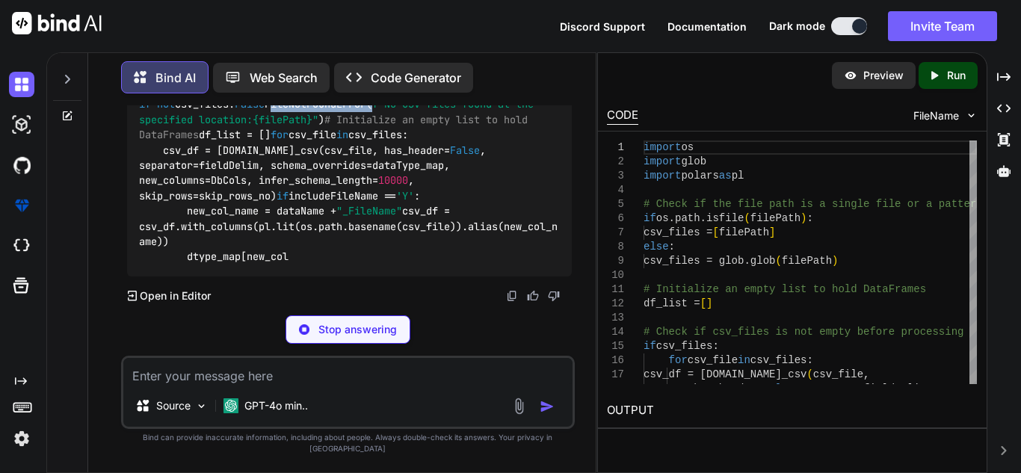
click at [278, 197] on code "import os import glob import polars as pl # Check if the file path is a single …" at bounding box center [351, 134] width 425 height 259
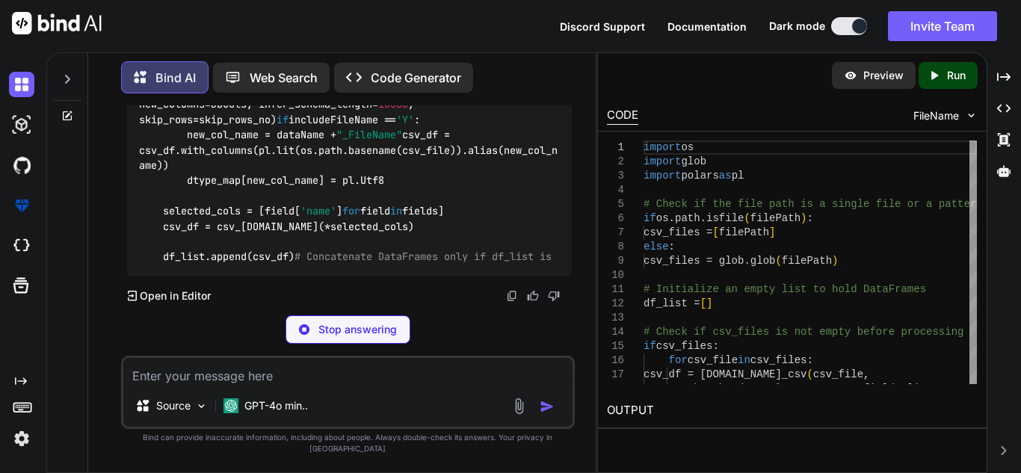
copy code "FileNotFoundError"
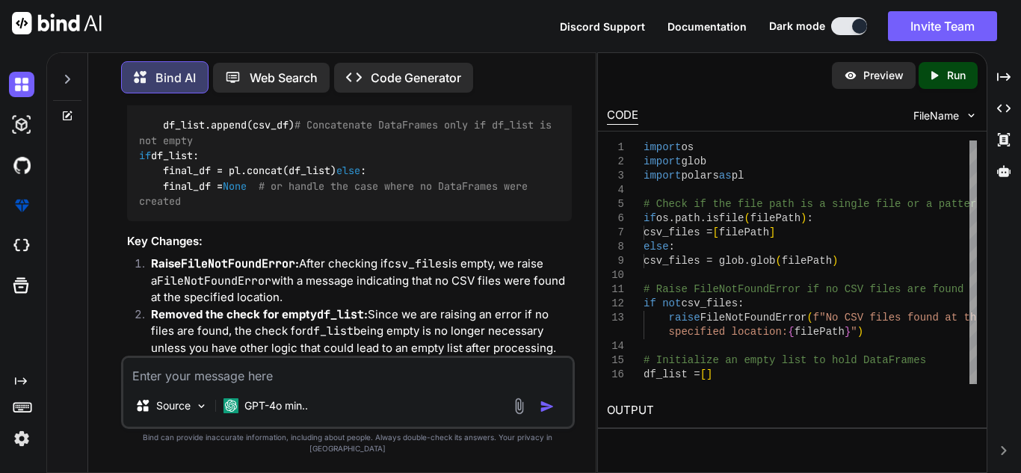
drag, startPoint x: 275, startPoint y: 221, endPoint x: 203, endPoint y: 201, distance: 75.3
click at [203, 201] on div "import os import glob import polars as pl # Check if the file path is a single …" at bounding box center [349, 3] width 445 height 436
copy code "# Raise FileNotFoundError if no CSV files are found if not csv_files: raise Fil…"
